Goal: Navigation & Orientation: Find specific page/section

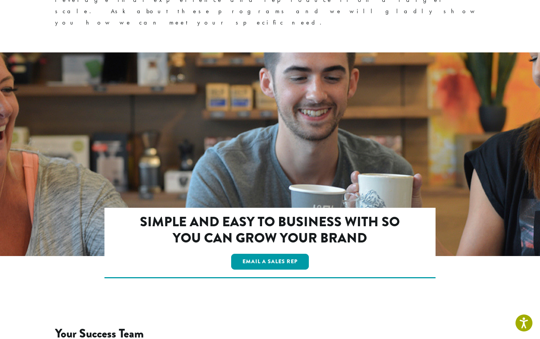
scroll to position [1259, 0]
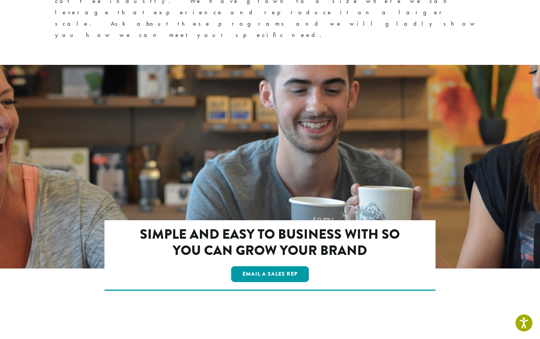
scroll to position [1246, 0]
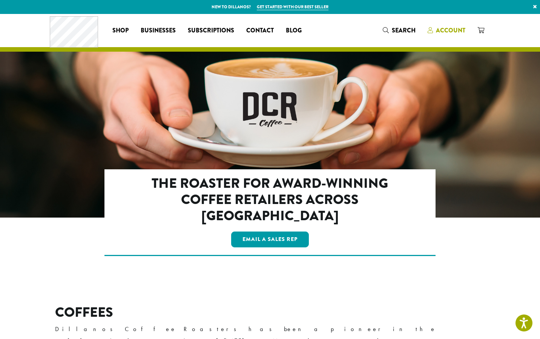
click at [441, 26] on link "Account" at bounding box center [447, 30] width 50 height 12
